Goal: Book appointment/travel/reservation

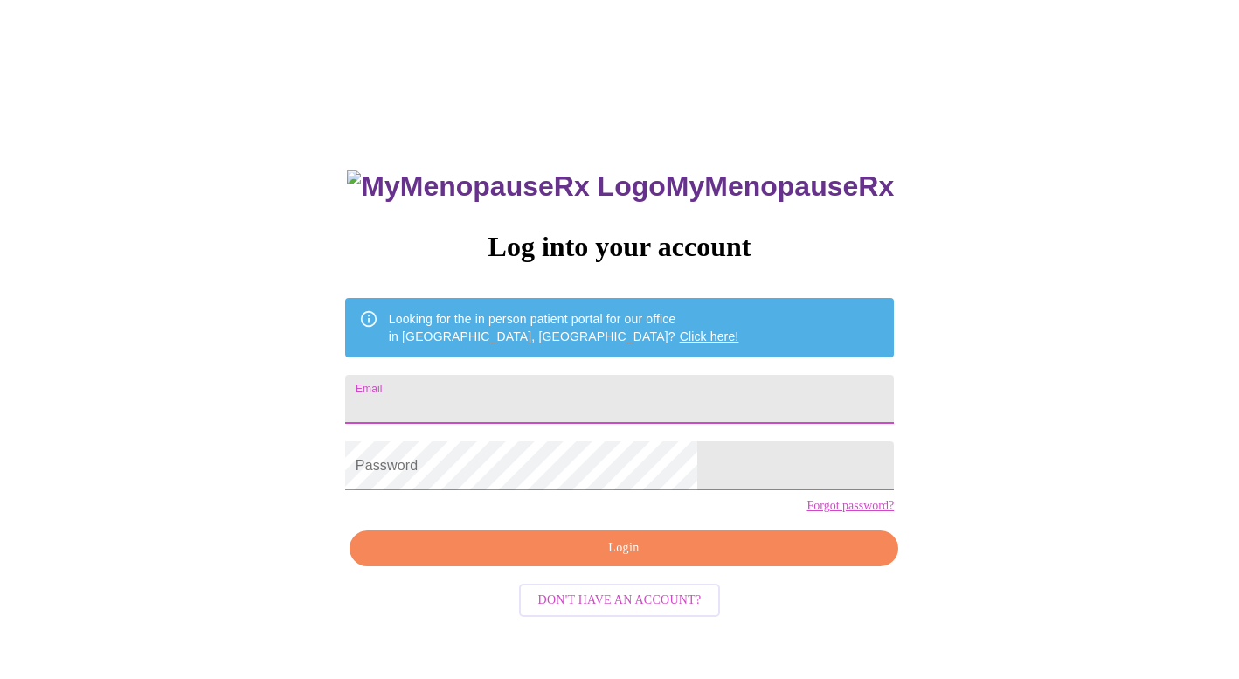
type input "[EMAIL_ADDRESS][DOMAIN_NAME]"
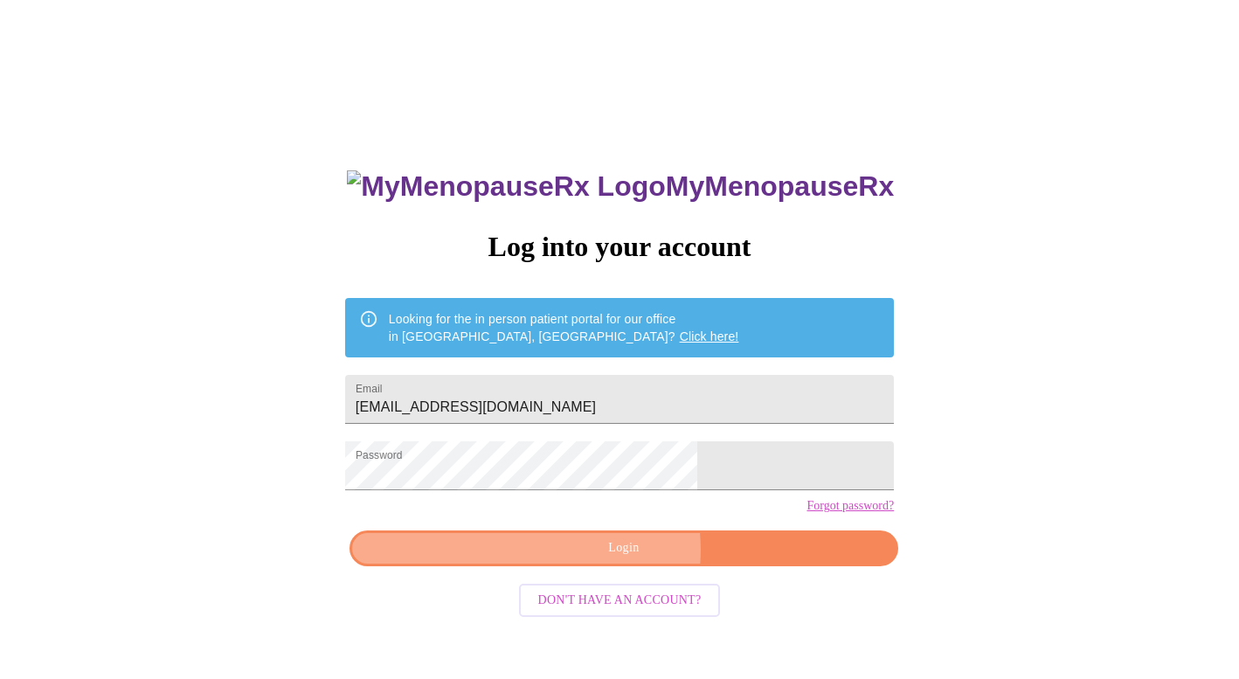
click at [620, 559] on span "Login" at bounding box center [624, 549] width 509 height 22
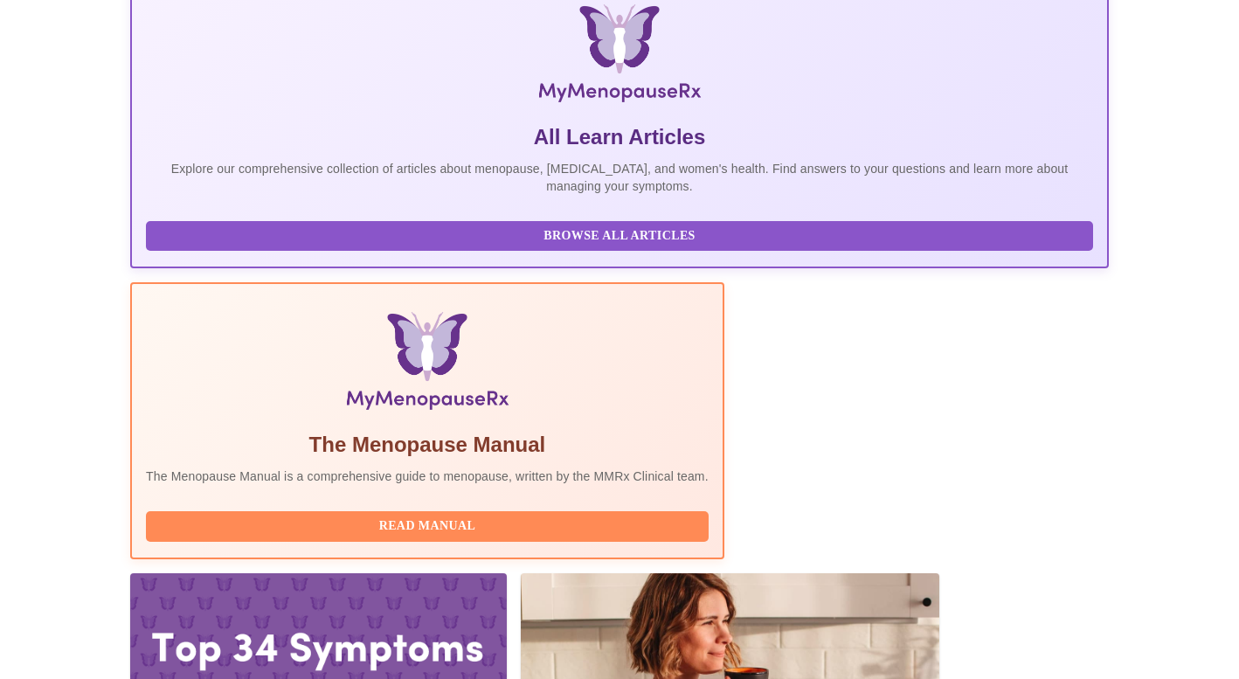
scroll to position [276, 0]
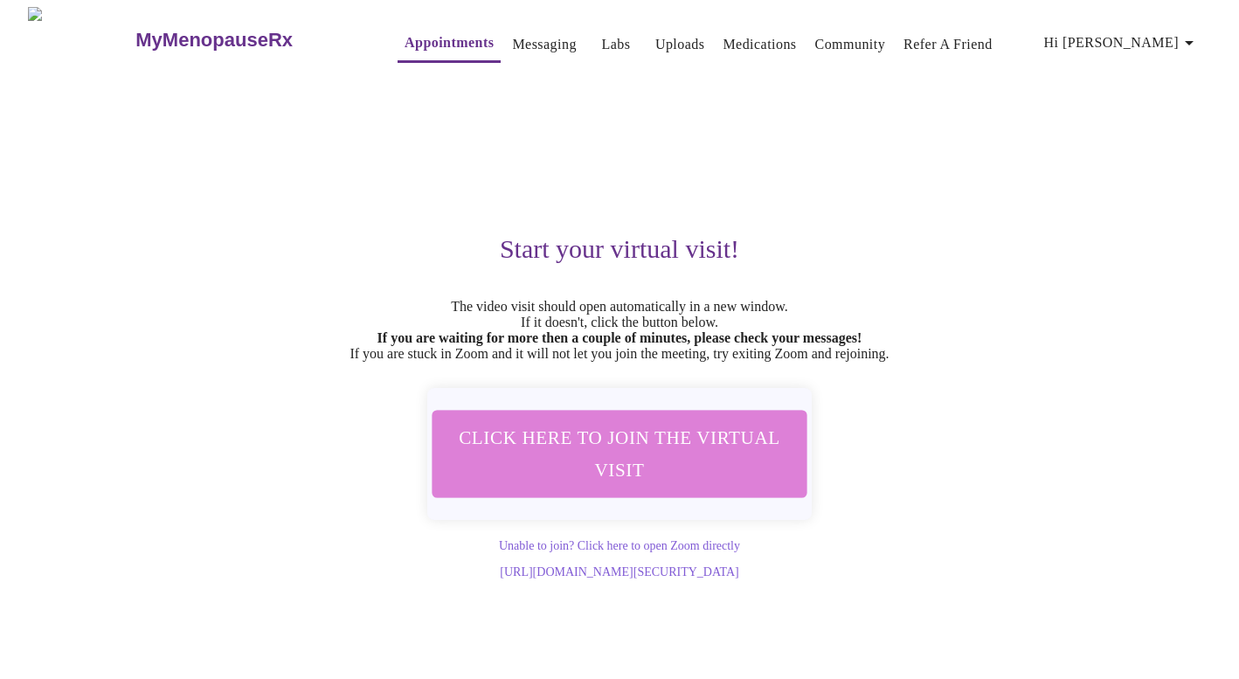
click at [689, 472] on span "Click here to join the virtual visit" at bounding box center [619, 453] width 329 height 65
